Goal: Information Seeking & Learning: Learn about a topic

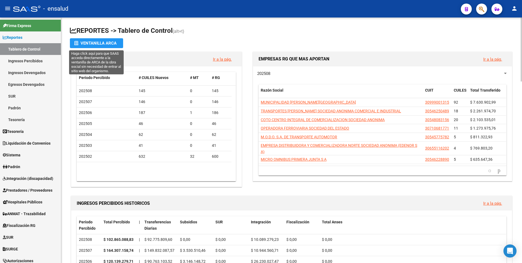
click at [98, 41] on div "Ventanilla ARCA" at bounding box center [96, 43] width 44 height 10
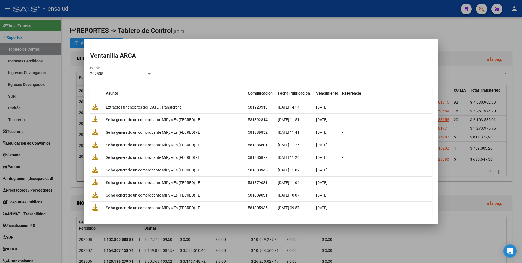
click at [374, 22] on div at bounding box center [261, 131] width 522 height 263
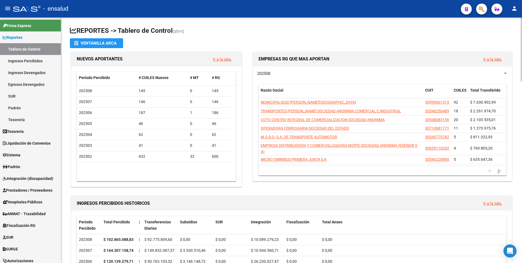
click at [522, 63] on html "menu - ensalud person Firma Express Reportes Tablero de Control Ingresos Percib…" at bounding box center [261, 131] width 522 height 263
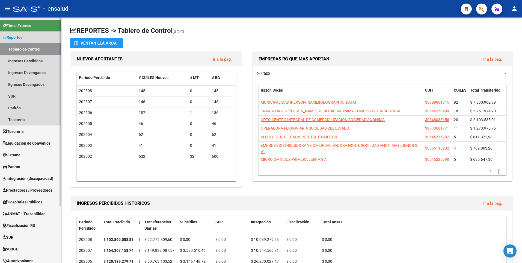
click at [23, 48] on link "Tablero de Control" at bounding box center [30, 49] width 61 height 12
click at [21, 61] on link "Ingresos Percibidos" at bounding box center [30, 61] width 61 height 12
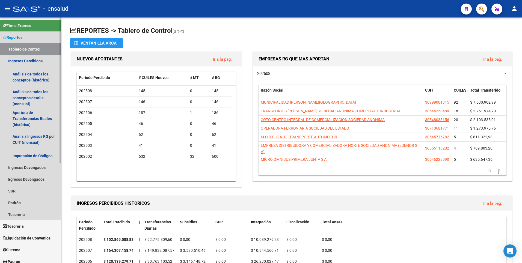
click at [28, 51] on link "Tablero de Control" at bounding box center [30, 49] width 61 height 12
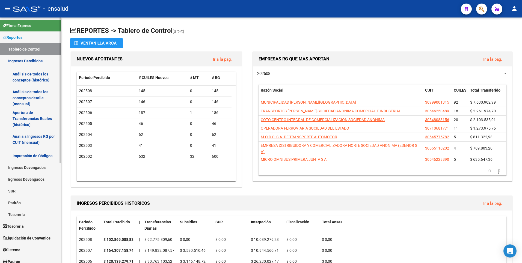
click at [7, 37] on span "Reportes" at bounding box center [13, 37] width 20 height 6
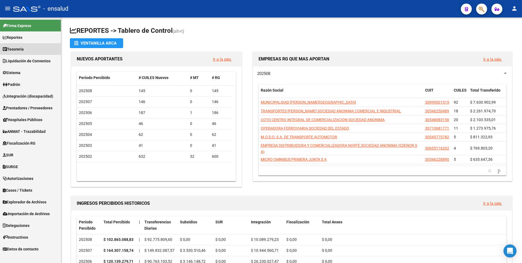
click at [19, 49] on span "Tesorería" at bounding box center [13, 49] width 21 height 6
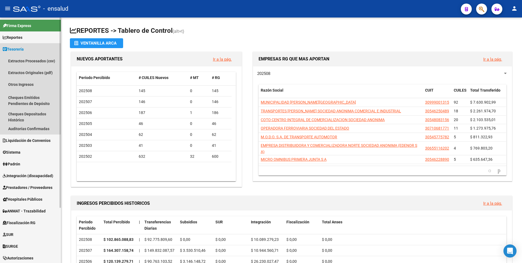
click at [14, 49] on span "Tesorería" at bounding box center [13, 49] width 21 height 6
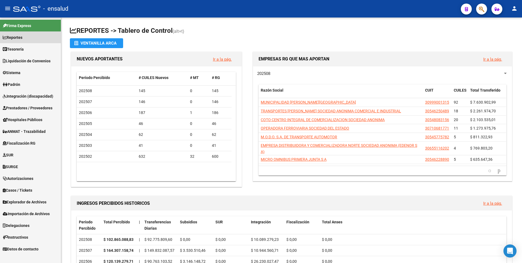
click at [16, 36] on span "Reportes" at bounding box center [13, 37] width 20 height 6
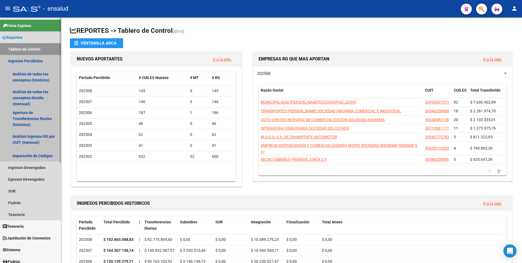
click at [23, 61] on link "Ingresos Percibidos" at bounding box center [30, 61] width 61 height 12
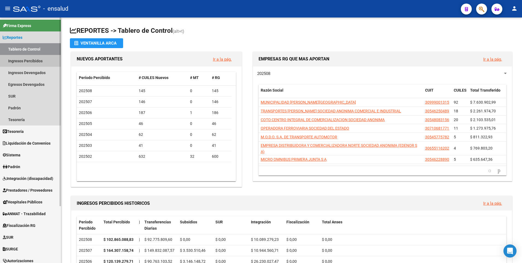
click at [23, 61] on link "Ingresos Percibidos" at bounding box center [30, 61] width 61 height 12
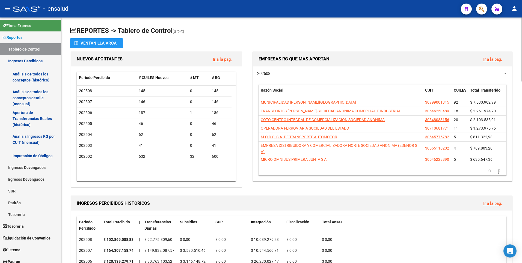
click at [522, 41] on html "menu - ensalud person Firma Express Reportes Tablero de Control Ingresos Percib…" at bounding box center [261, 131] width 522 height 263
click at [27, 92] on link "Análisis de todos los conceptos detalle (mensual)" at bounding box center [30, 97] width 61 height 21
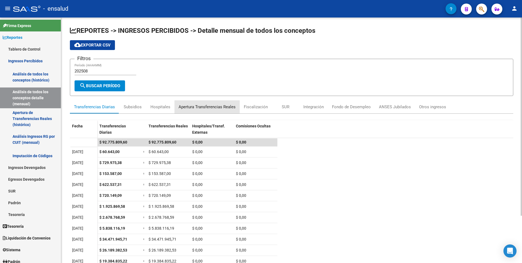
click at [213, 108] on div "Apertura Transferencias Reales" at bounding box center [207, 107] width 57 height 6
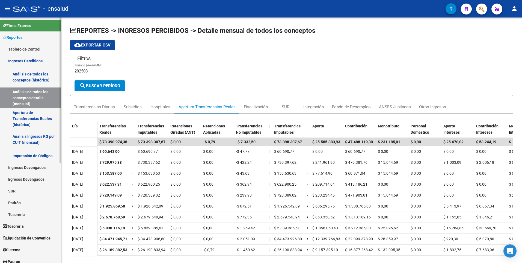
click at [19, 59] on link "Ingresos Percibidos" at bounding box center [30, 61] width 61 height 12
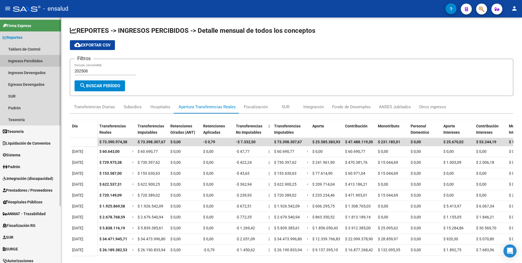
click at [29, 60] on link "Ingresos Percibidos" at bounding box center [30, 61] width 61 height 12
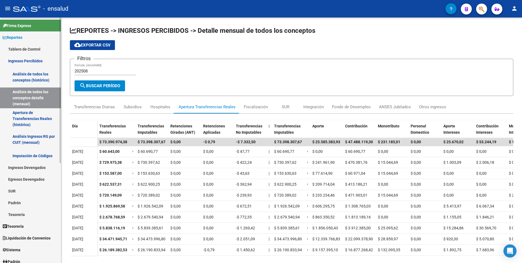
click at [29, 60] on link "Ingresos Percibidos" at bounding box center [30, 61] width 61 height 12
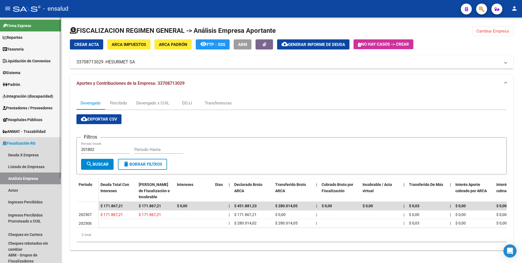
click at [20, 144] on span "Fiscalización RG" at bounding box center [19, 143] width 33 height 6
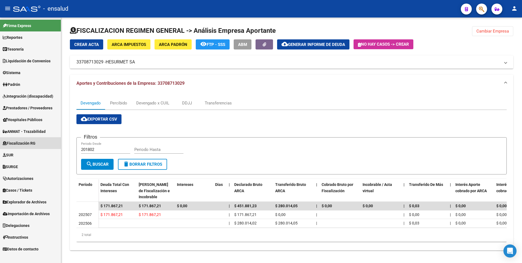
click at [20, 144] on span "Fiscalización RG" at bounding box center [19, 143] width 33 height 6
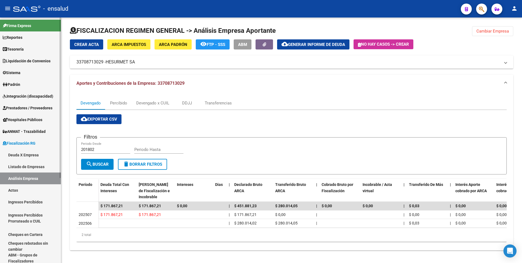
click at [20, 144] on span "Fiscalización RG" at bounding box center [19, 143] width 33 height 6
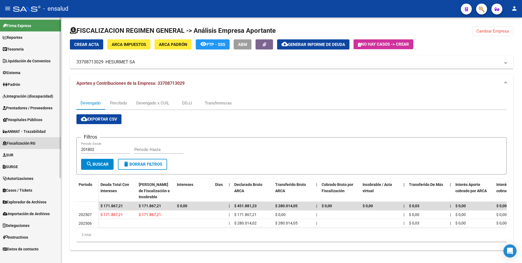
click at [20, 144] on span "Fiscalización RG" at bounding box center [19, 143] width 33 height 6
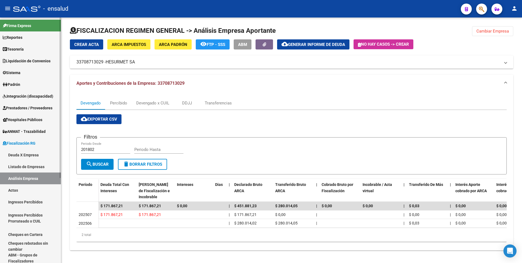
click at [23, 200] on link "Ingresos Percibidos" at bounding box center [30, 202] width 61 height 12
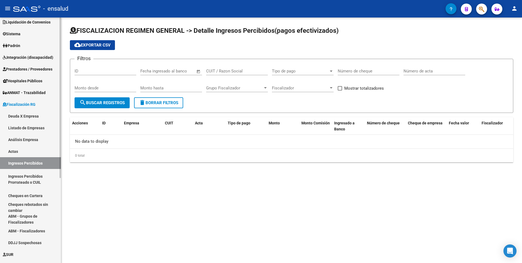
scroll to position [35, 0]
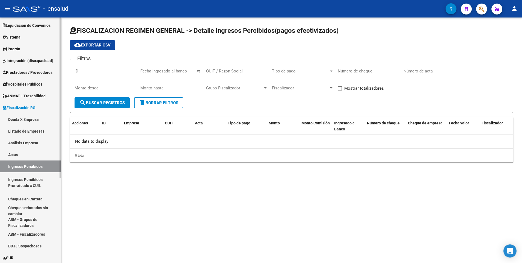
click at [60, 173] on div at bounding box center [60, 121] width 1 height 160
click at [26, 105] on span "Fiscalización RG" at bounding box center [19, 108] width 33 height 6
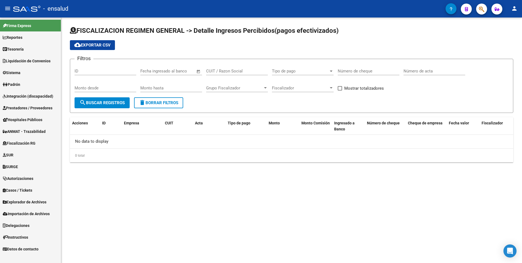
scroll to position [0, 0]
click at [25, 141] on span "Fiscalización RG" at bounding box center [19, 143] width 33 height 6
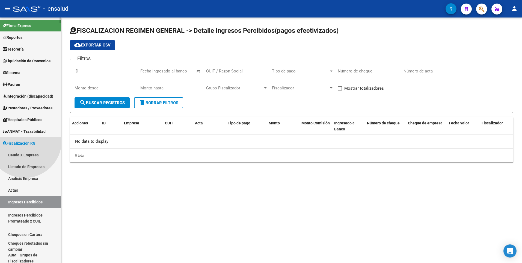
click at [25, 141] on span "Fiscalización RG" at bounding box center [19, 143] width 33 height 6
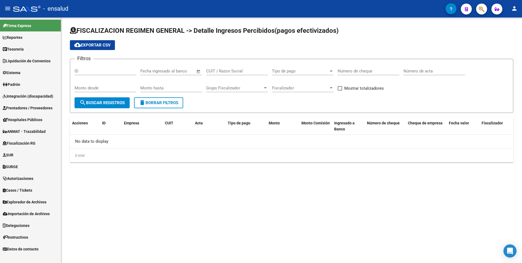
click at [25, 141] on span "Fiscalización RG" at bounding box center [19, 143] width 33 height 6
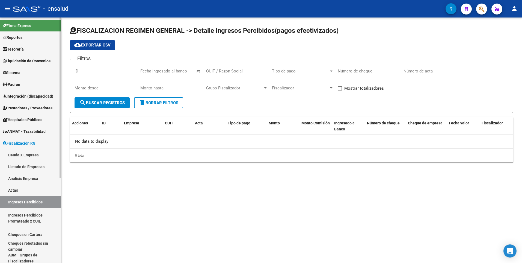
click at [29, 201] on link "Ingresos Percibidos" at bounding box center [30, 202] width 61 height 12
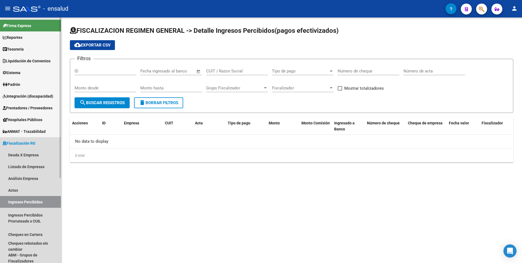
click at [29, 201] on link "Ingresos Percibidos" at bounding box center [30, 202] width 61 height 12
click at [23, 144] on span "Fiscalización RG" at bounding box center [19, 143] width 33 height 6
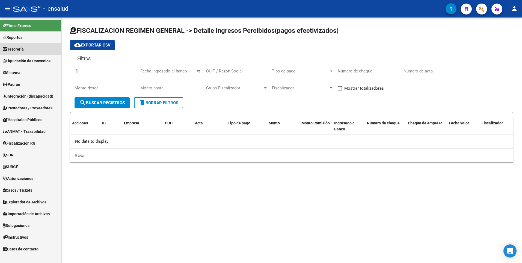
click at [20, 48] on span "Tesorería" at bounding box center [13, 49] width 21 height 6
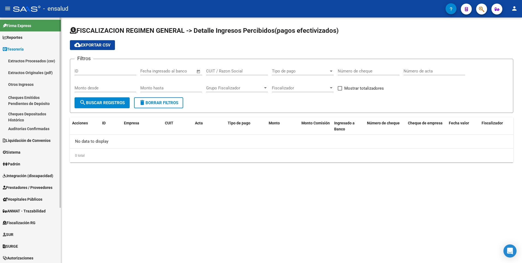
click at [17, 38] on span "Reportes" at bounding box center [13, 37] width 20 height 6
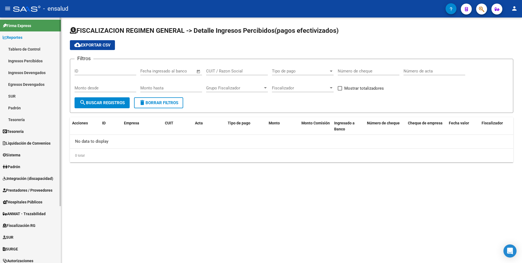
click at [20, 49] on link "Tablero de Control" at bounding box center [30, 49] width 61 height 12
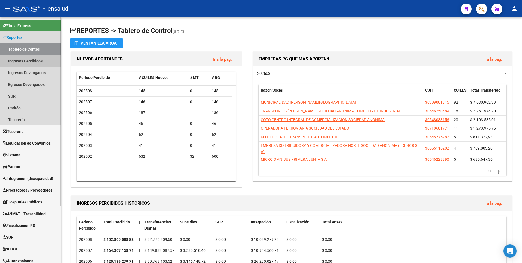
click at [23, 61] on link "Ingresos Percibidos" at bounding box center [30, 61] width 61 height 12
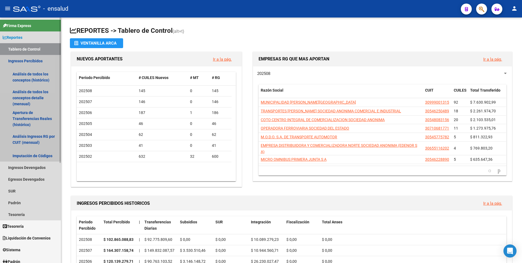
click at [23, 61] on link "Ingresos Percibidos" at bounding box center [30, 61] width 61 height 12
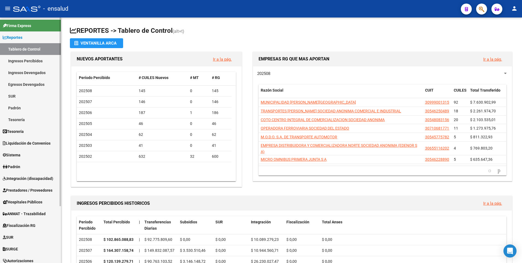
click at [21, 48] on link "Tablero de Control" at bounding box center [30, 49] width 61 height 12
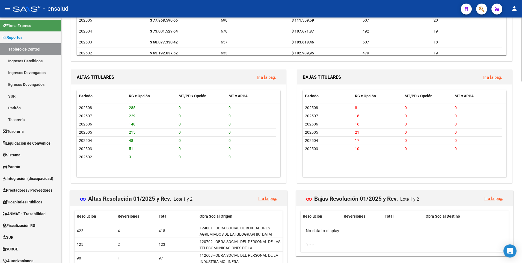
scroll to position [547, 0]
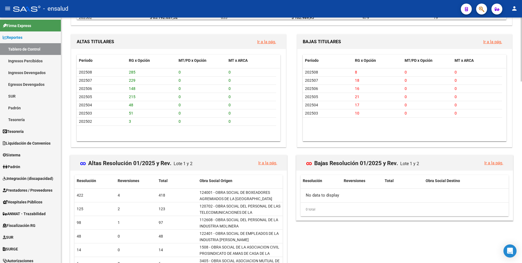
click at [30, 63] on link "Ingresos Percibidos" at bounding box center [30, 61] width 61 height 12
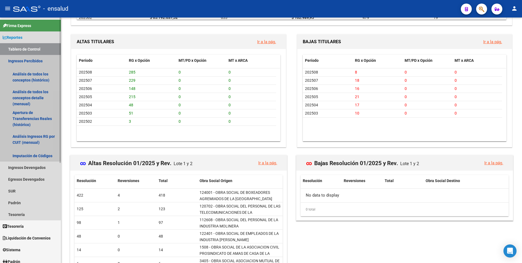
click at [23, 60] on link "Ingresos Percibidos" at bounding box center [30, 61] width 61 height 12
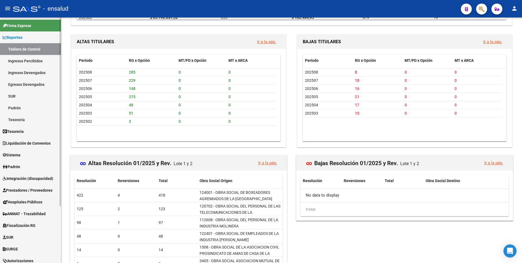
click at [23, 60] on link "Ingresos Percibidos" at bounding box center [30, 61] width 61 height 12
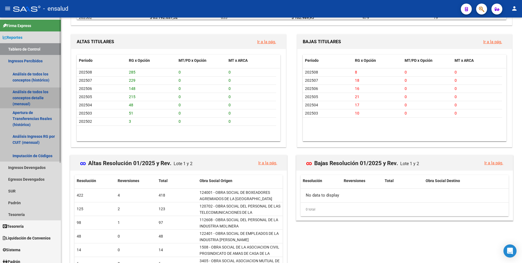
click at [20, 95] on link "Análisis de todos los conceptos detalle (mensual)" at bounding box center [30, 97] width 61 height 21
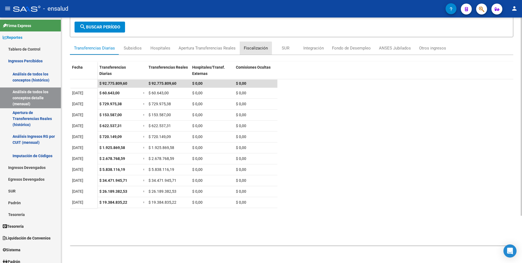
click at [253, 50] on div "Fiscalización" at bounding box center [256, 48] width 24 height 6
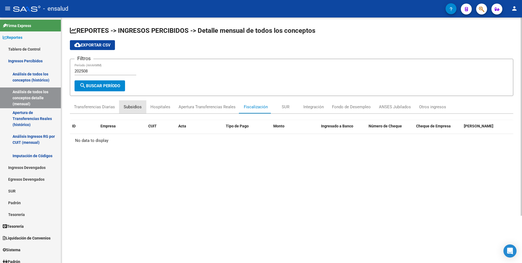
click at [129, 105] on div "Subsidios" at bounding box center [133, 107] width 18 height 6
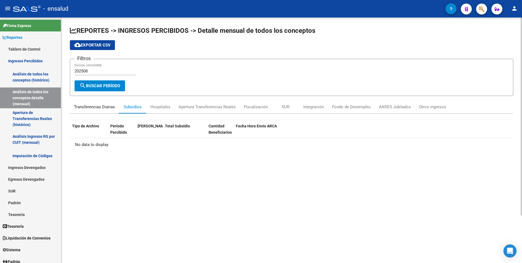
click at [100, 107] on div "Transferencias Diarias" at bounding box center [94, 107] width 41 height 6
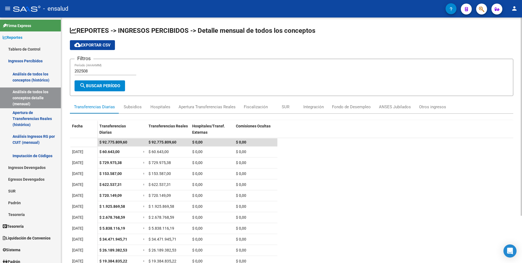
scroll to position [59, 0]
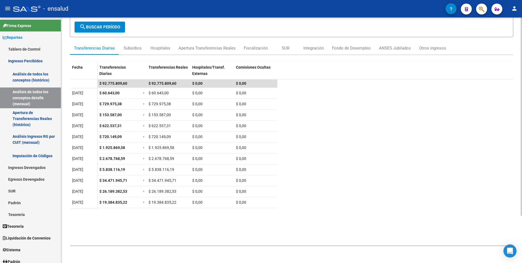
click at [522, 241] on html "menu - ensalud person Firma Express Reportes Tablero de Control Ingresos Percib…" at bounding box center [261, 131] width 522 height 263
click at [19, 49] on link "Tablero de Control" at bounding box center [30, 49] width 61 height 12
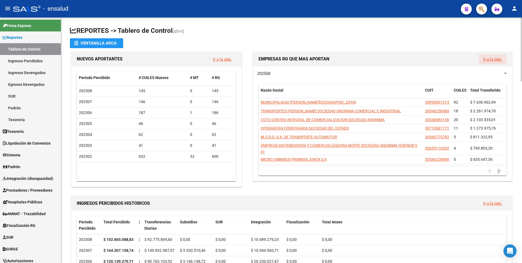
click at [491, 60] on link "Ir a la pág." at bounding box center [492, 59] width 19 height 5
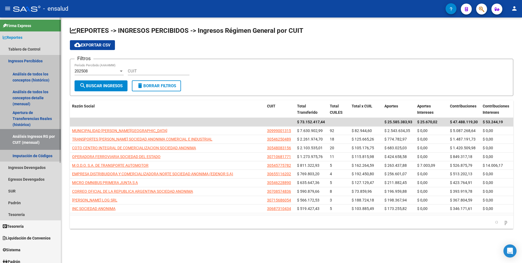
click at [32, 136] on link "Análisis Ingresos RG por CUIT (mensual)" at bounding box center [30, 139] width 61 height 21
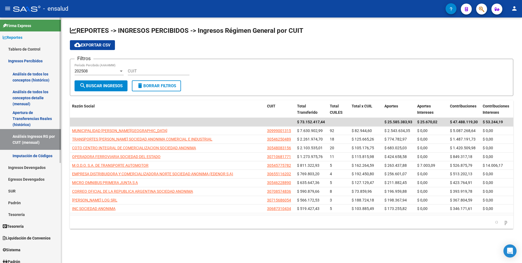
click at [34, 58] on link "Ingresos Percibidos" at bounding box center [30, 61] width 61 height 12
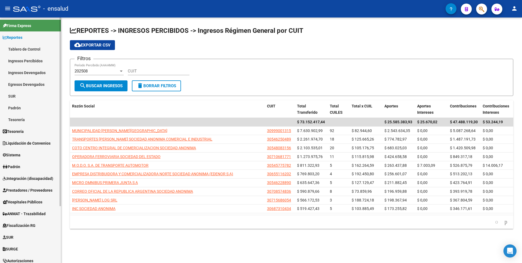
click at [34, 58] on link "Ingresos Percibidos" at bounding box center [30, 61] width 61 height 12
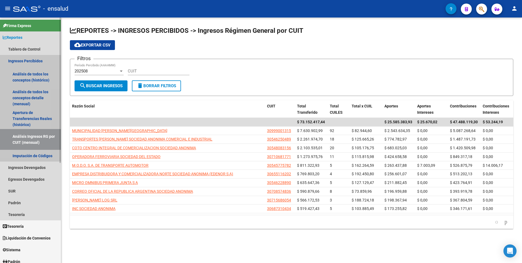
click at [21, 59] on link "Ingresos Percibidos" at bounding box center [30, 61] width 61 height 12
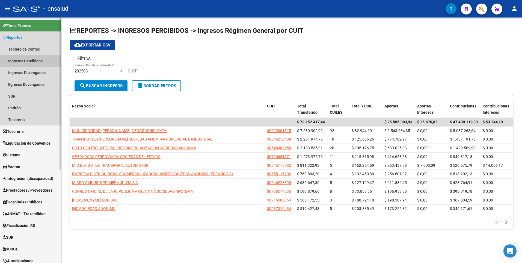
click at [21, 59] on link "Ingresos Percibidos" at bounding box center [30, 61] width 61 height 12
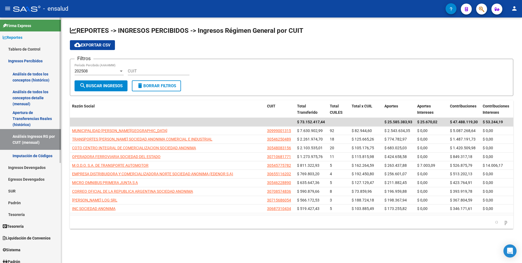
click at [25, 50] on link "Tablero de Control" at bounding box center [30, 49] width 61 height 12
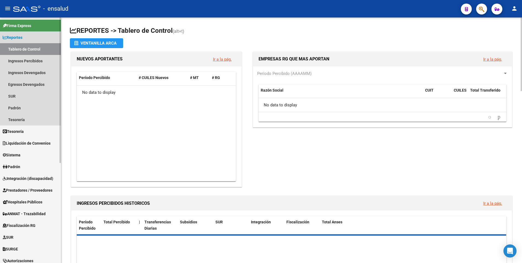
click at [25, 50] on link "Tablero de Control" at bounding box center [30, 49] width 61 height 12
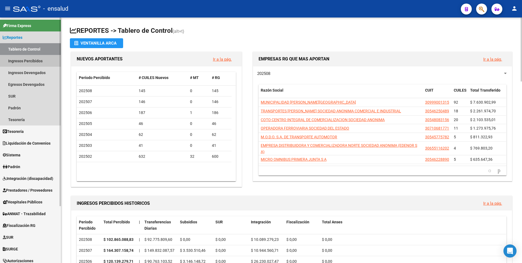
click at [34, 62] on link "Ingresos Percibidos" at bounding box center [30, 61] width 61 height 12
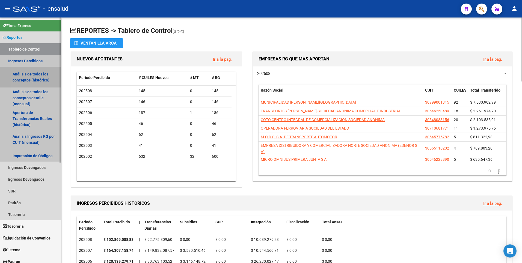
click at [34, 75] on link "Análisis de todos los conceptos (histórico)" at bounding box center [30, 77] width 61 height 21
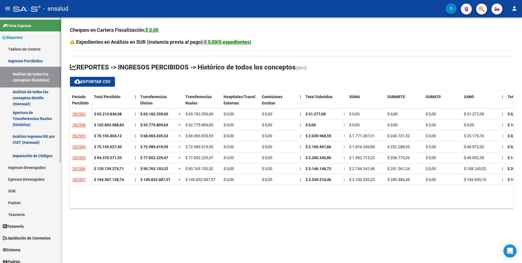
click at [28, 59] on link "Ingresos Percibidos" at bounding box center [30, 61] width 61 height 12
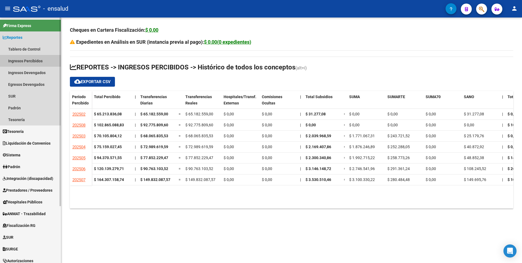
click at [28, 59] on link "Ingresos Percibidos" at bounding box center [30, 61] width 61 height 12
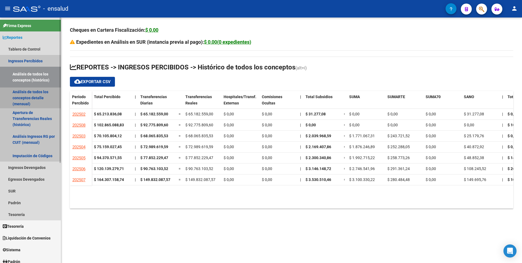
click at [27, 98] on link "Análisis de todos los conceptos detalle (mensual)" at bounding box center [30, 97] width 61 height 21
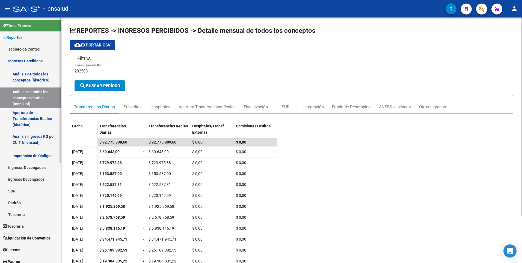
click at [25, 76] on link "Análisis de todos los conceptos (histórico)" at bounding box center [30, 77] width 61 height 21
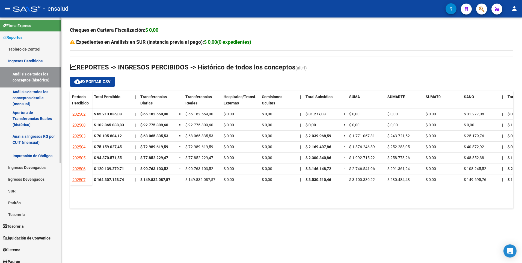
click at [31, 139] on link "Análisis Ingresos RG por CUIT (mensual)" at bounding box center [30, 139] width 61 height 21
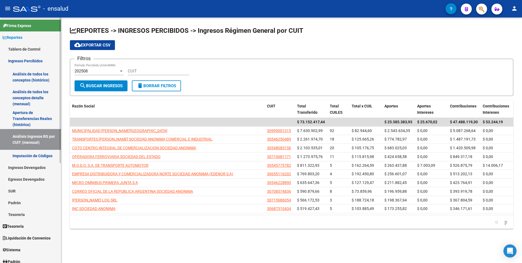
click at [24, 62] on link "Ingresos Percibidos" at bounding box center [30, 61] width 61 height 12
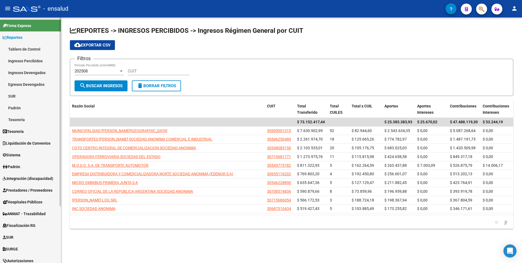
click at [24, 62] on link "Ingresos Percibidos" at bounding box center [30, 61] width 61 height 12
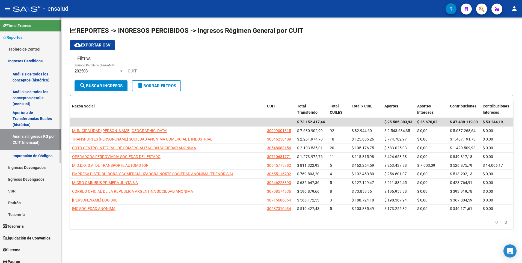
click at [33, 75] on link "Análisis de todos los conceptos (histórico)" at bounding box center [30, 77] width 61 height 21
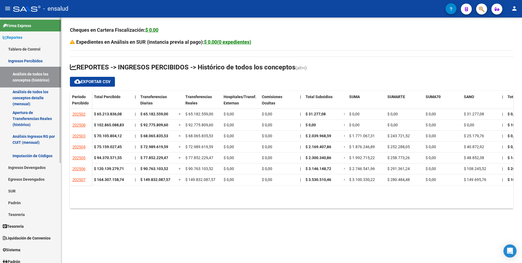
click at [25, 100] on link "Análisis de todos los conceptos detalle (mensual)" at bounding box center [30, 97] width 61 height 21
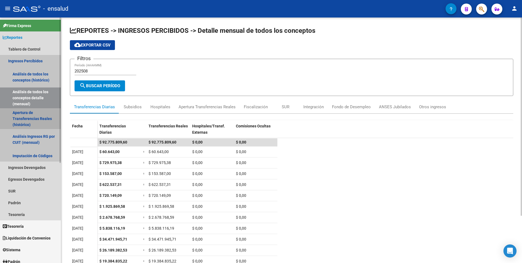
click at [33, 120] on link "Apertura de Transferencias Reales (histórico)" at bounding box center [30, 118] width 61 height 21
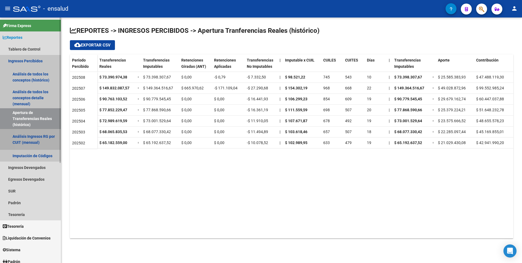
click at [37, 139] on link "Análisis Ingresos RG por CUIT (mensual)" at bounding box center [30, 139] width 61 height 21
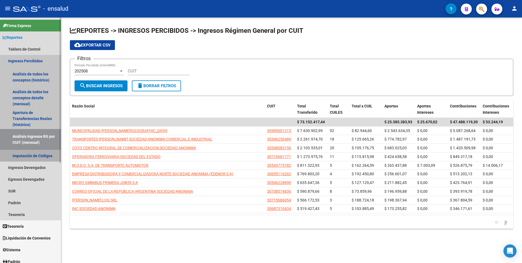
click at [33, 155] on link "Imputación de Códigos" at bounding box center [30, 156] width 61 height 12
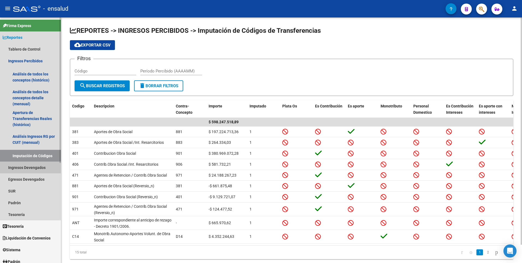
click at [29, 169] on link "Ingresos Devengados" at bounding box center [30, 167] width 61 height 12
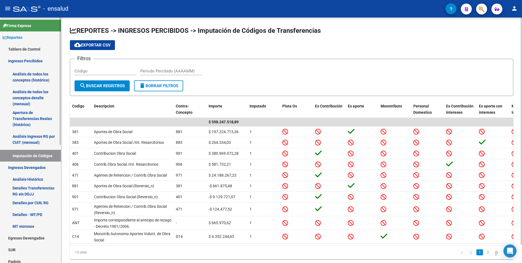
click at [29, 98] on link "Análisis de todos los conceptos detalle (mensual)" at bounding box center [30, 97] width 61 height 21
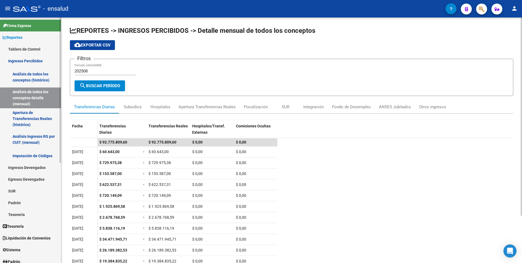
click at [31, 117] on link "Apertura de Transferencias Reales (histórico)" at bounding box center [30, 118] width 61 height 21
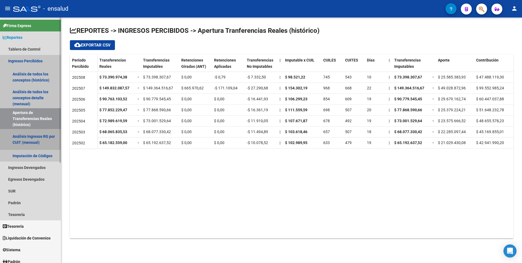
click at [23, 139] on link "Análisis Ingresos RG por CUIT (mensual)" at bounding box center [30, 139] width 61 height 21
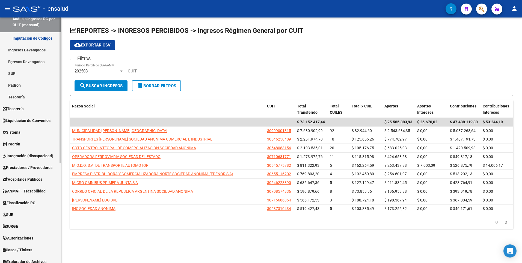
scroll to position [117, 0]
click at [61, 194] on mat-sidenav-container "Firma Express Reportes Tablero de Control Ingresos Percibidos Análisis de todos…" at bounding box center [261, 139] width 522 height 245
click at [11, 105] on link "Tesorería" at bounding box center [30, 109] width 61 height 12
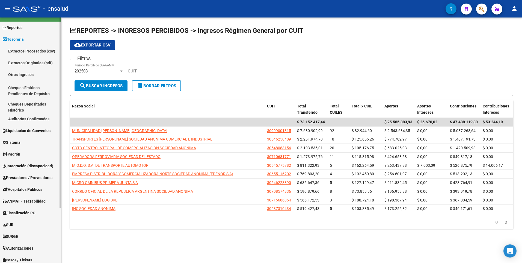
scroll to position [4, 0]
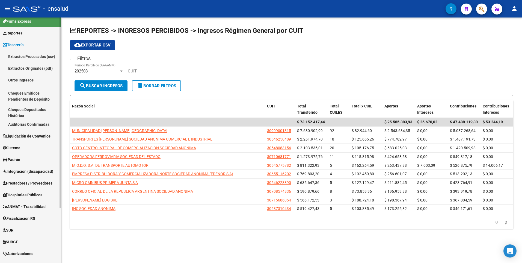
click at [61, 38] on mat-sidenav "Firma Express Reportes Tablero de Control Ingresos Percibidos Análisis de todos…" at bounding box center [30, 139] width 61 height 245
drag, startPoint x: 63, startPoint y: 149, endPoint x: 64, endPoint y: 166, distance: 17.5
click at [64, 166] on div "REPORTES -> INGRESOS PERCIBIDOS -> Ingresos Régimen General por CUIT cloud_down…" at bounding box center [291, 131] width 461 height 229
drag, startPoint x: 61, startPoint y: 161, endPoint x: 56, endPoint y: 179, distance: 18.6
click at [56, 179] on mat-sidenav-container "Firma Express Reportes Tablero de Control Ingresos Percibidos Análisis de todos…" at bounding box center [261, 139] width 522 height 245
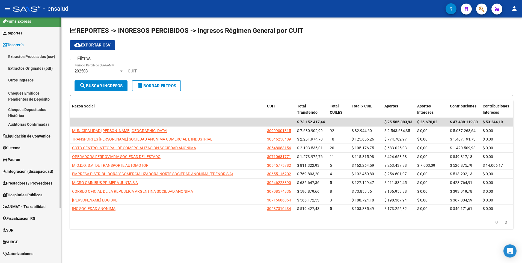
drag, startPoint x: 56, startPoint y: 179, endPoint x: 57, endPoint y: 185, distance: 6.7
click at [57, 185] on link "Prestadores / Proveedores" at bounding box center [30, 183] width 61 height 12
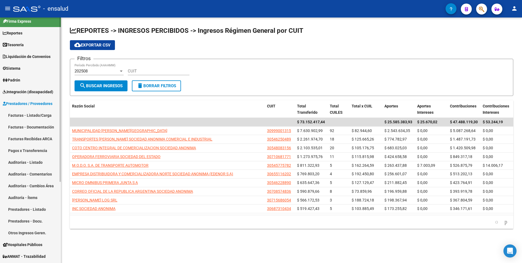
click at [58, 195] on link "Auditoría - Ítems" at bounding box center [30, 197] width 61 height 12
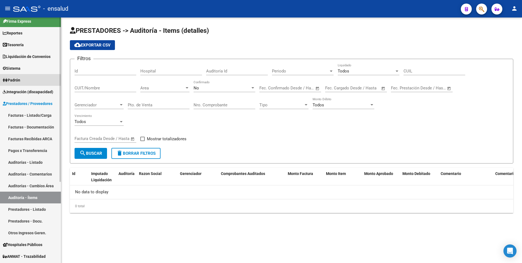
click at [46, 82] on link "Padrón" at bounding box center [30, 80] width 61 height 12
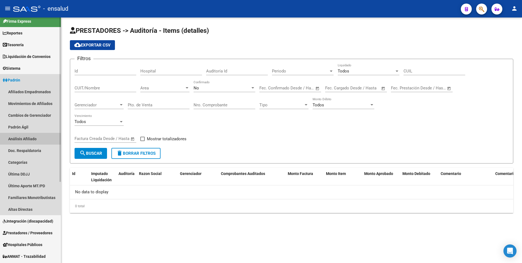
click at [24, 141] on link "Análisis Afiliado" at bounding box center [30, 139] width 61 height 12
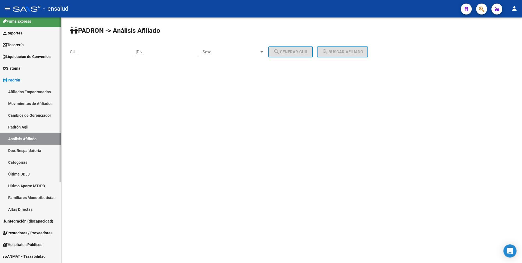
click at [25, 149] on link "Doc. Respaldatoria" at bounding box center [30, 150] width 61 height 12
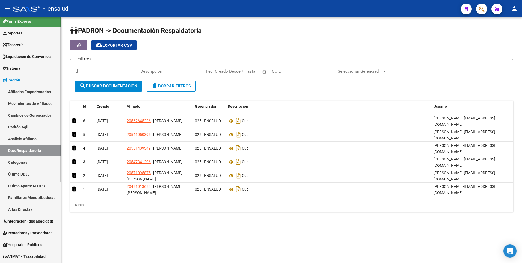
click at [22, 172] on link "Última DDJJ" at bounding box center [30, 174] width 61 height 12
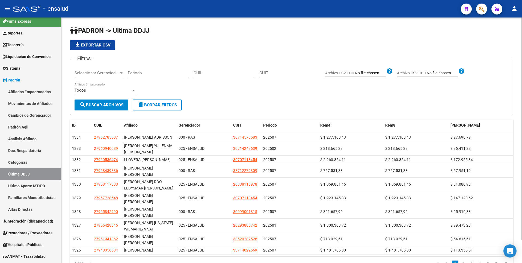
scroll to position [25, 0]
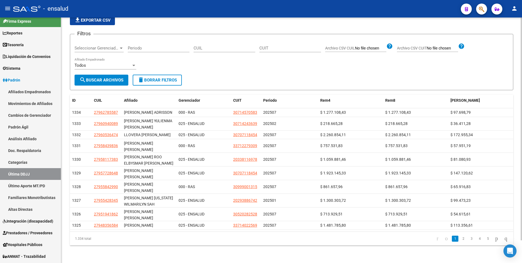
click at [514, 127] on div "PADRON -> Ultima DDJJ file_download Exportar CSV Filtros Seleccionar Gerenciado…" at bounding box center [292, 128] width 462 height 270
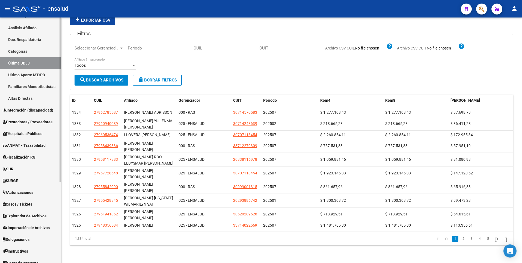
scroll to position [121, 0]
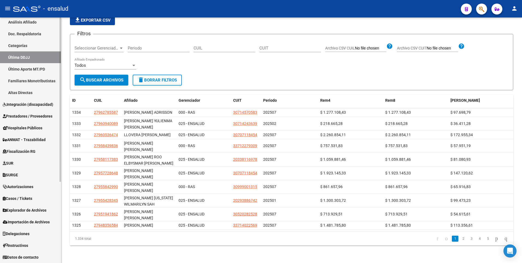
click at [58, 235] on div "Firma Express Reportes Tablero de Control Ingresos Percibidos Análisis de todos…" at bounding box center [31, 80] width 62 height 366
click at [50, 89] on link "Altas Directas" at bounding box center [30, 93] width 61 height 12
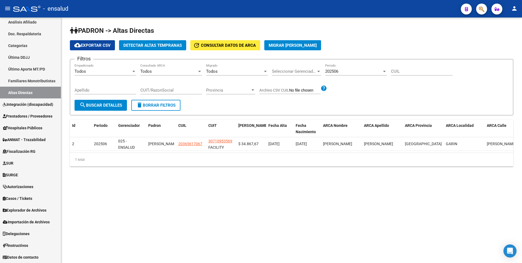
click at [84, 212] on mat-sidenav-content "PADRON -> Altas Directas cloud_download Exportar CSV Detectar Altas Tempranas u…" at bounding box center [291, 139] width 461 height 245
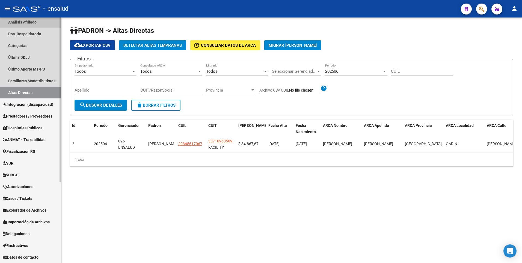
click at [16, 23] on link "Análisis Afiliado" at bounding box center [30, 22] width 61 height 12
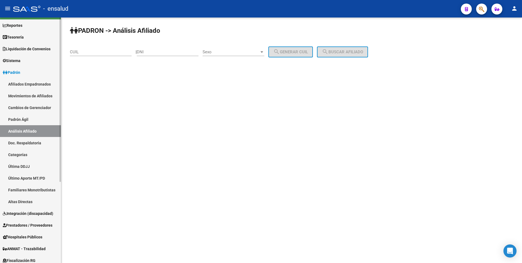
scroll to position [11, 0]
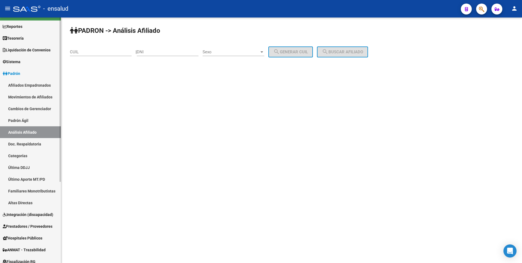
click at [50, 35] on div "Firma Express Reportes Tablero de Control Ingresos Percibidos Análisis de todos…" at bounding box center [31, 190] width 62 height 366
click at [11, 40] on span "Tesorería" at bounding box center [13, 38] width 21 height 6
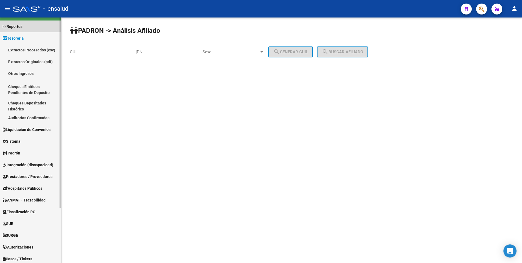
click at [17, 28] on span "Reportes" at bounding box center [13, 26] width 20 height 6
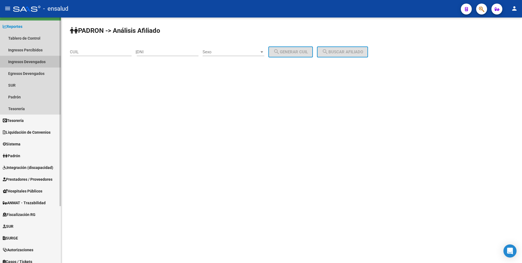
click at [32, 63] on link "Ingresos Devengados" at bounding box center [30, 62] width 61 height 12
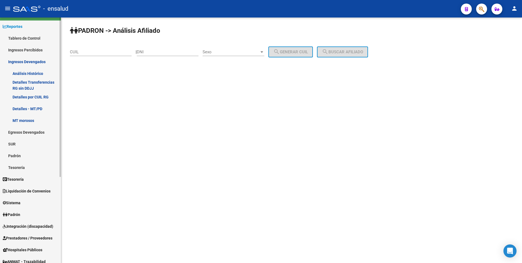
click at [31, 97] on link "Detalles por CUIL RG" at bounding box center [30, 97] width 61 height 12
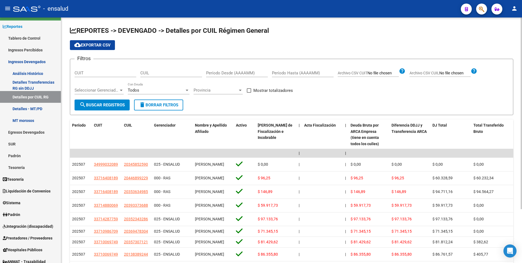
click at [508, 73] on div "REPORTES -> DEVENGADO -> Detalles por CUIL Régimen General cloud_download Expor…" at bounding box center [292, 166] width 462 height 298
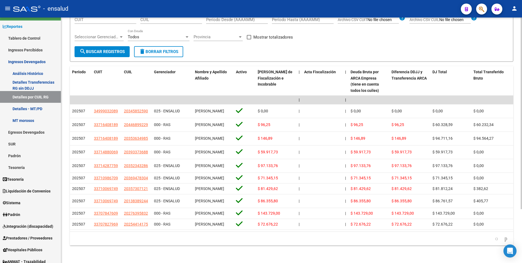
click at [519, 145] on div "REPORTES -> DEVENGADO -> Detalles por CUIL Régimen General cloud_download Expor…" at bounding box center [292, 113] width 462 height 298
click at [522, 162] on html "menu - ensalud person Firma Express Reportes Tablero de Control Ingresos Percib…" at bounding box center [261, 131] width 522 height 263
drag, startPoint x: 191, startPoint y: 227, endPoint x: 261, endPoint y: 232, distance: 70.6
click at [271, 234] on div "Período CUIT CUIL Gerenciador Nombre y Apellido Afiliado Activo Deuda Bruta Net…" at bounding box center [291, 155] width 443 height 179
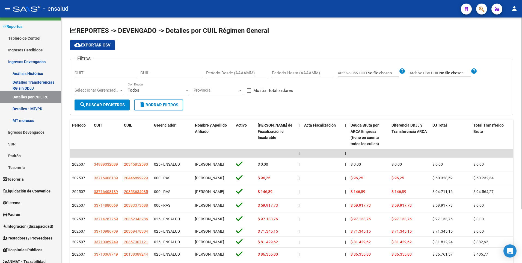
click at [518, 97] on div "REPORTES -> DEVENGADO -> Detalles por CUIL Régimen General cloud_download Expor…" at bounding box center [292, 166] width 462 height 298
click at [25, 108] on link "Detalles - MT/PD" at bounding box center [30, 109] width 61 height 12
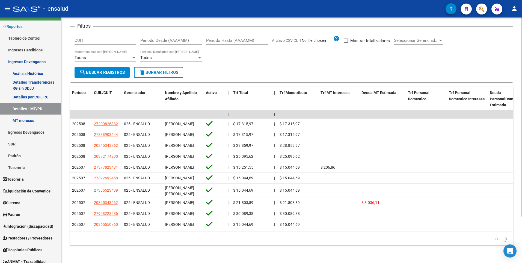
scroll to position [57, 0]
click at [519, 160] on div "REPORTES -> DEVENGADO -> Detalles por CUIL - Monotributo / Personal Doméstico c…" at bounding box center [292, 124] width 462 height 278
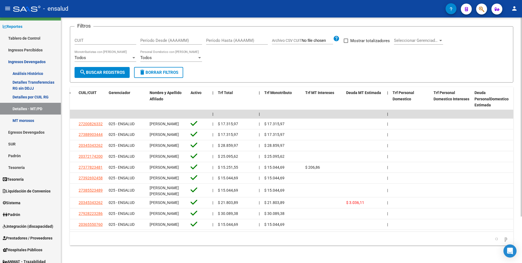
scroll to position [0, 0]
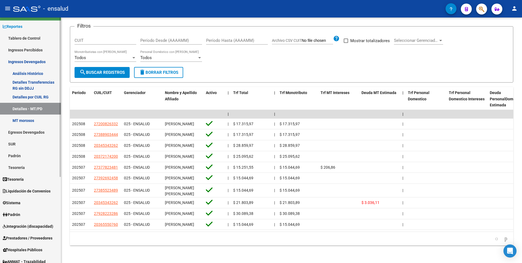
click at [31, 121] on link "MT morosos" at bounding box center [30, 120] width 61 height 12
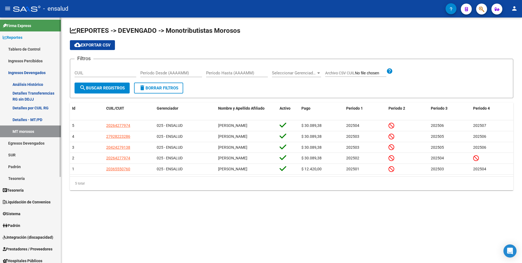
click at [58, 80] on div "Firma Express Reportes Tablero de Control Ingresos Percibidos Análisis de todos…" at bounding box center [31, 206] width 62 height 378
click at [63, 26] on mat-sidenav-container "Firma Express Reportes Tablero de Control Ingresos Percibidos Análisis de todos…" at bounding box center [261, 139] width 522 height 245
click at [28, 93] on link "Detalles Transferencias RG sin DDJJ" at bounding box center [30, 96] width 61 height 12
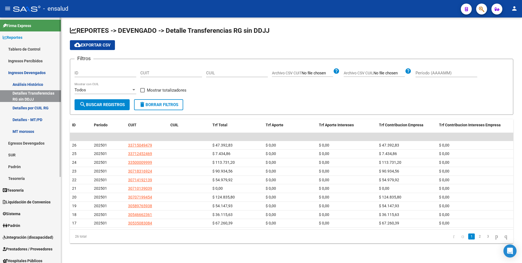
click at [58, 62] on div "Firma Express Reportes Tablero de Control Ingresos Percibidos Análisis de todos…" at bounding box center [31, 206] width 62 height 378
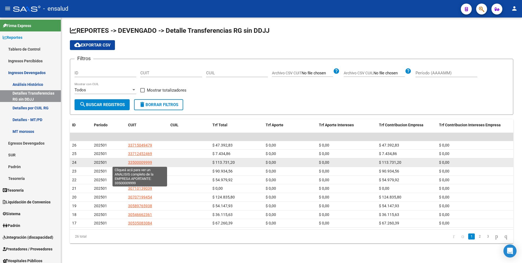
click at [138, 162] on span "33500009999" at bounding box center [140, 162] width 24 height 4
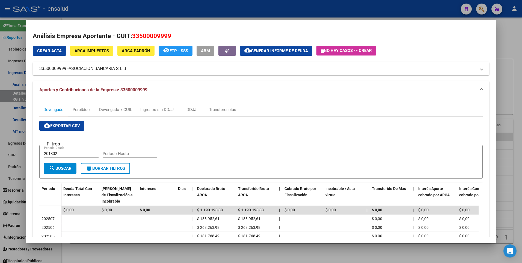
click at [103, 69] on span "ASOCIACION BANCARIA S E B" at bounding box center [98, 68] width 58 height 7
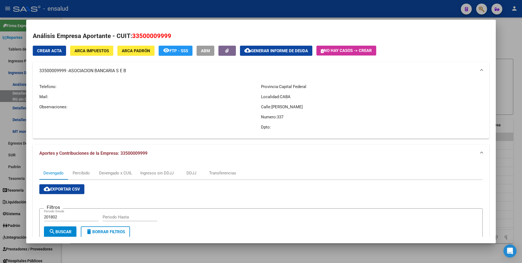
drag, startPoint x: 133, startPoint y: 69, endPoint x: 142, endPoint y: 74, distance: 10.3
click at [142, 74] on mat-expansion-panel-header "33500009999 - ASOCIACION BANCARIA S E B" at bounding box center [261, 70] width 457 height 17
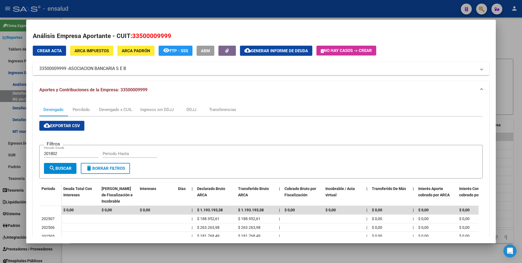
click at [509, 42] on div at bounding box center [261, 131] width 522 height 263
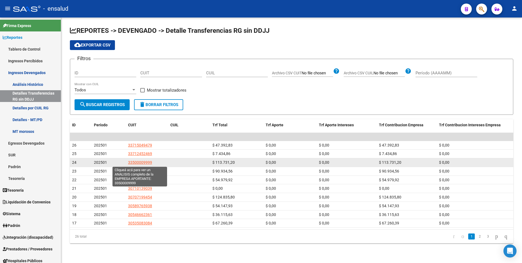
click at [139, 162] on span "33500009999" at bounding box center [140, 162] width 24 height 4
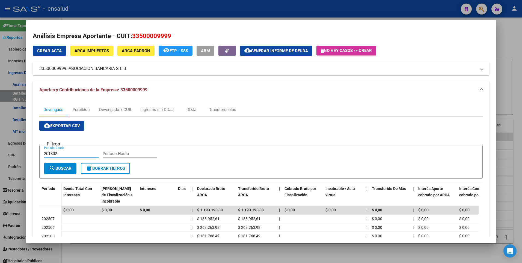
click at [59, 152] on input "201802" at bounding box center [71, 153] width 55 height 5
drag, startPoint x: 39, startPoint y: 68, endPoint x: 130, endPoint y: 70, distance: 90.9
click at [130, 70] on mat-expansion-panel-header "33500009999 - ASOCIACION BANCARIA S E B" at bounding box center [261, 68] width 457 height 13
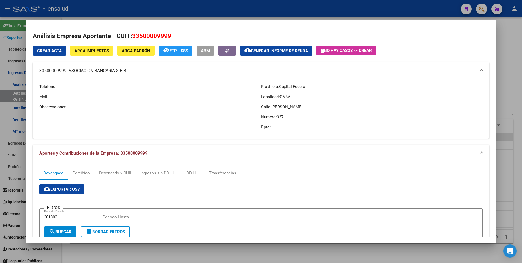
drag, startPoint x: 130, startPoint y: 70, endPoint x: 117, endPoint y: 72, distance: 12.7
click at [117, 72] on span "ASOCIACION BANCARIA S E B" at bounding box center [98, 70] width 58 height 7
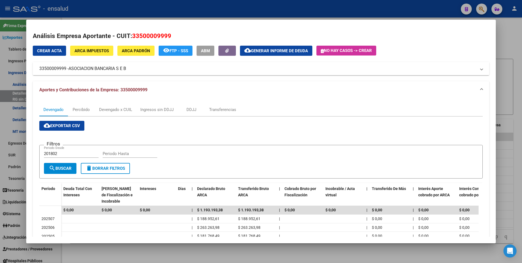
click at [57, 70] on mat-panel-title "33500009999 - ASOCIACION BANCARIA S E B" at bounding box center [257, 68] width 437 height 7
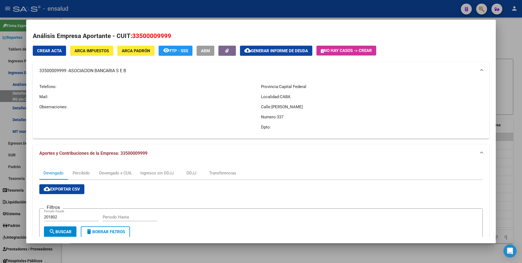
drag, startPoint x: 36, startPoint y: 67, endPoint x: 291, endPoint y: 133, distance: 263.4
click at [291, 133] on mat-expansion-panel "33500009999 - ASOCIACION BANCARIA S E B Telefono: Mail: Observaciones: Provinci…" at bounding box center [261, 100] width 457 height 76
copy mat-expansion-panel "33500009999 - ASOCIACION BANCARIA S E B Telefono: Mail: Observaciones: Provinci…"
click at [184, 84] on p "Telefono:" at bounding box center [150, 87] width 222 height 6
click at [513, 204] on div at bounding box center [261, 131] width 522 height 263
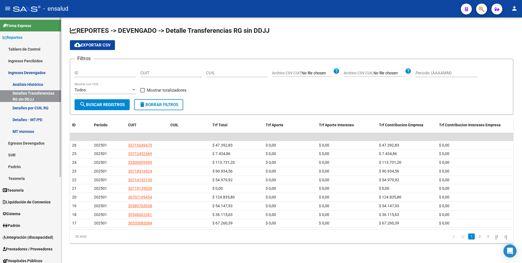
click at [25, 133] on link "MT morosos" at bounding box center [30, 131] width 61 height 12
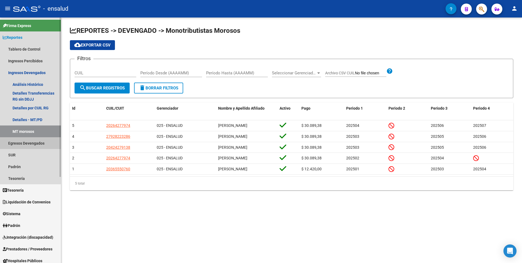
click at [33, 142] on link "Egresos Devengados" at bounding box center [30, 143] width 61 height 12
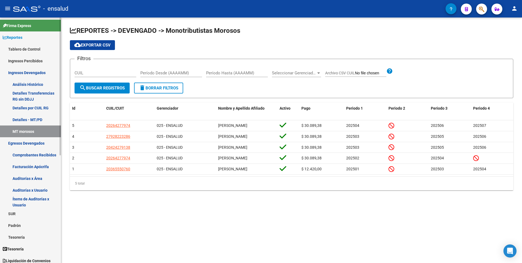
click at [41, 166] on link "Facturación Apócrifa" at bounding box center [30, 167] width 61 height 12
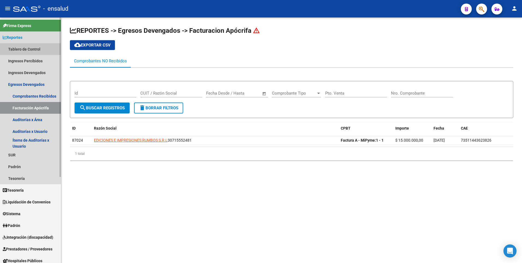
click at [29, 49] on link "Tablero de Control" at bounding box center [30, 49] width 61 height 12
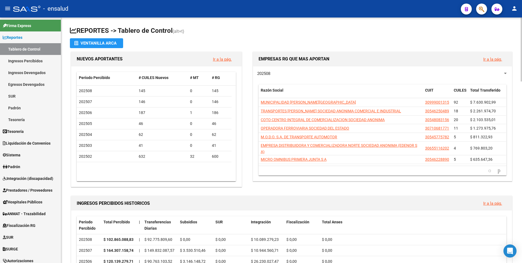
click at [522, 50] on html "menu - ensalud person Firma Express Reportes Tablero de Control Ingresos Percib…" at bounding box center [261, 131] width 522 height 263
click at [521, 48] on div at bounding box center [521, 49] width 1 height 64
